Goal: Task Accomplishment & Management: Manage account settings

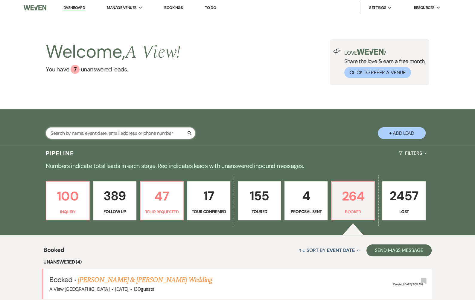
click at [86, 134] on input "text" at bounding box center [120, 133] width 149 height 12
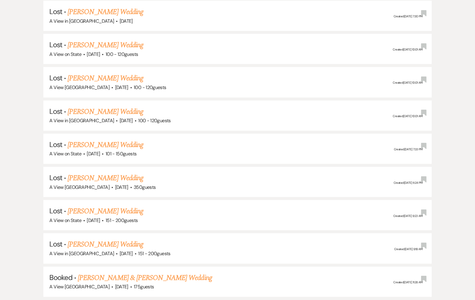
scroll to position [573, 0]
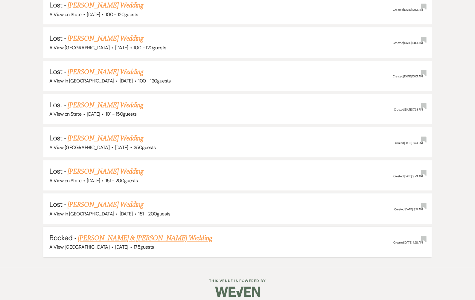
type input "Kaylee"
click at [126, 234] on link "[PERSON_NAME] & [PERSON_NAME] Wedding" at bounding box center [145, 238] width 134 height 11
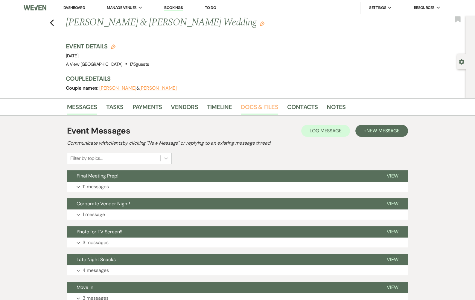
click at [266, 107] on link "Docs & Files" at bounding box center [259, 108] width 37 height 13
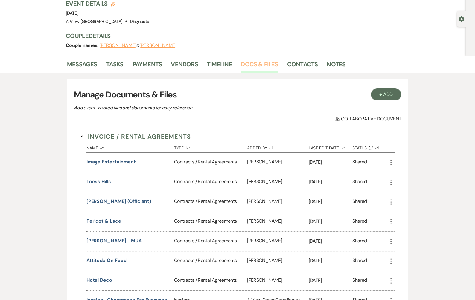
scroll to position [43, 0]
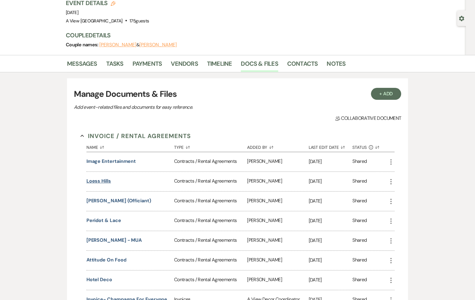
click at [103, 179] on button "Loess Hills" at bounding box center [98, 181] width 25 height 7
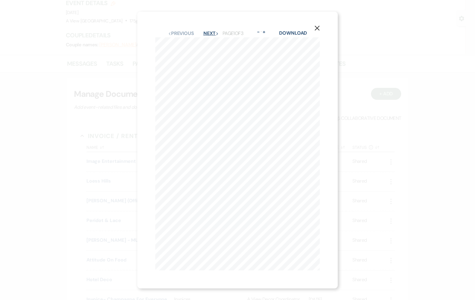
click at [213, 34] on button "Next Next" at bounding box center [211, 33] width 16 height 5
click at [188, 33] on button "Previous Previous" at bounding box center [181, 33] width 26 height 5
click at [206, 33] on button "Next Next" at bounding box center [211, 33] width 16 height 5
click at [213, 34] on button "Next Next" at bounding box center [211, 33] width 16 height 5
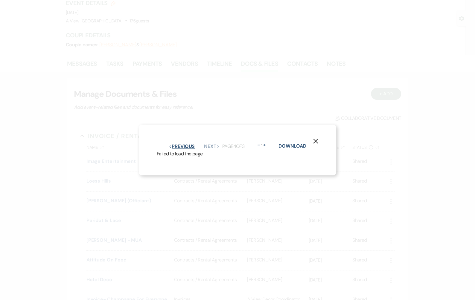
click at [184, 147] on button "Previous Previous" at bounding box center [182, 146] width 26 height 5
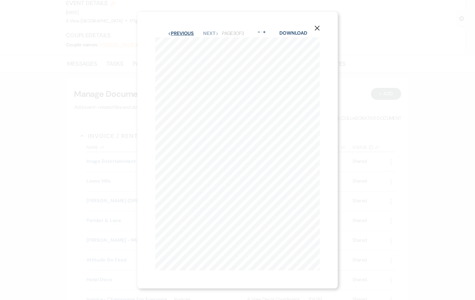
click at [183, 35] on button "Previous Previous" at bounding box center [181, 33] width 26 height 5
click at [317, 27] on icon "X" at bounding box center [316, 27] width 5 height 5
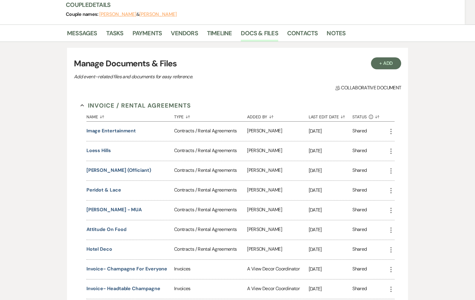
scroll to position [80, 0]
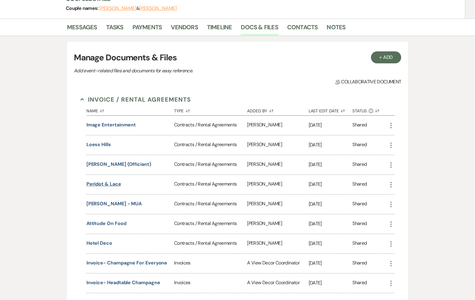
click at [112, 181] on button "Peridot & Lace" at bounding box center [103, 184] width 35 height 7
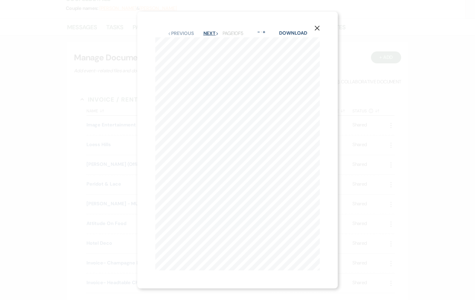
click at [213, 32] on button "Next Next" at bounding box center [211, 33] width 16 height 5
click at [213, 31] on button "Next Next" at bounding box center [211, 33] width 16 height 5
